Goal: Go to known website: Access a specific website the user already knows

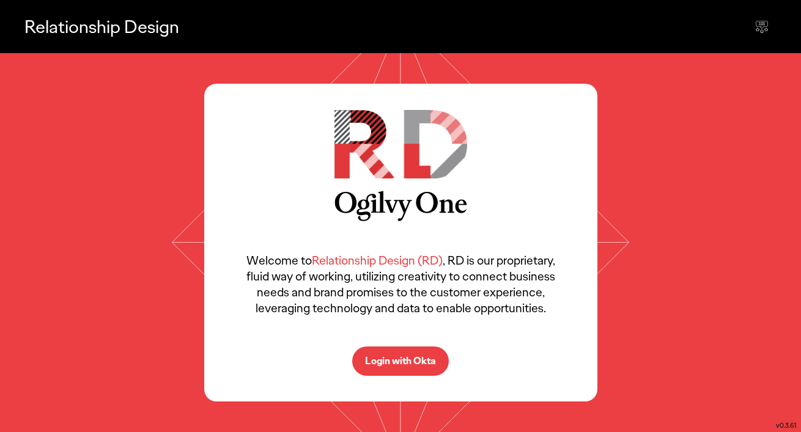
click at [422, 361] on p "Login with Okta" at bounding box center [400, 362] width 71 height 10
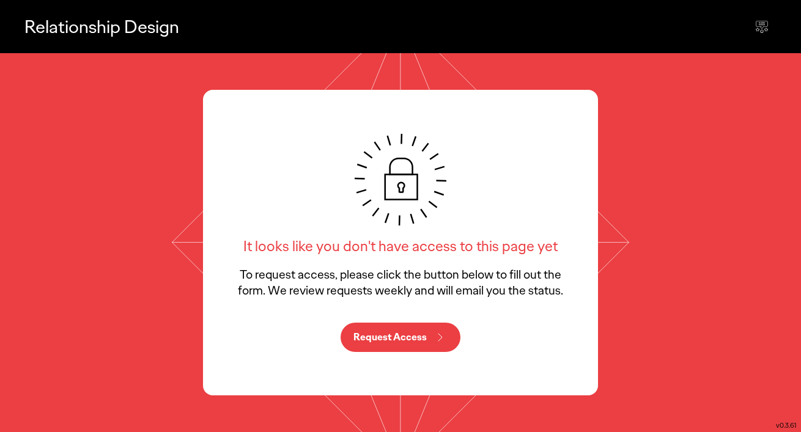
click at [144, 25] on p "Relationship Design" at bounding box center [101, 26] width 155 height 25
